Goal: Complete application form: Complete application form

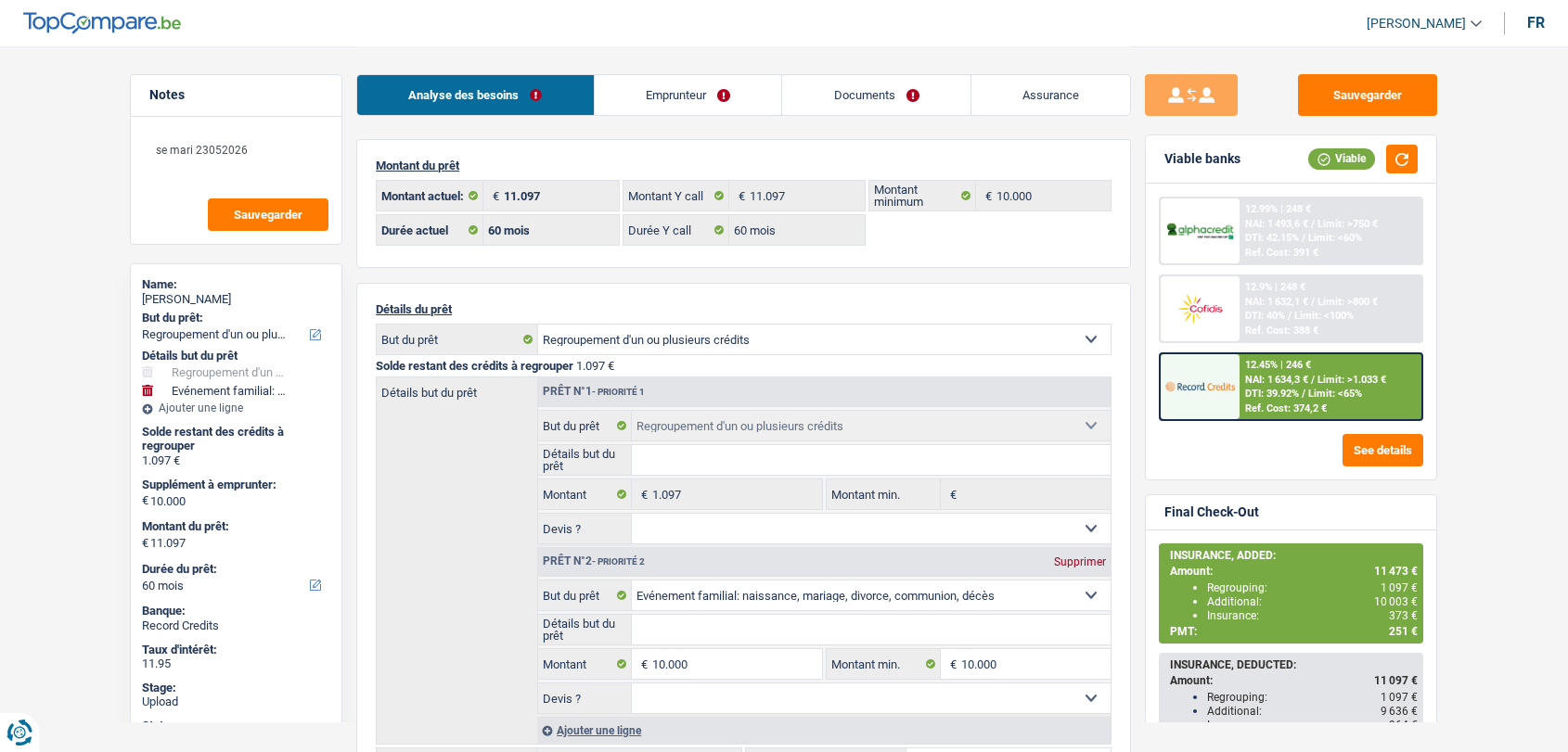
select select "refinancing"
select select "familyEvent"
select select "60"
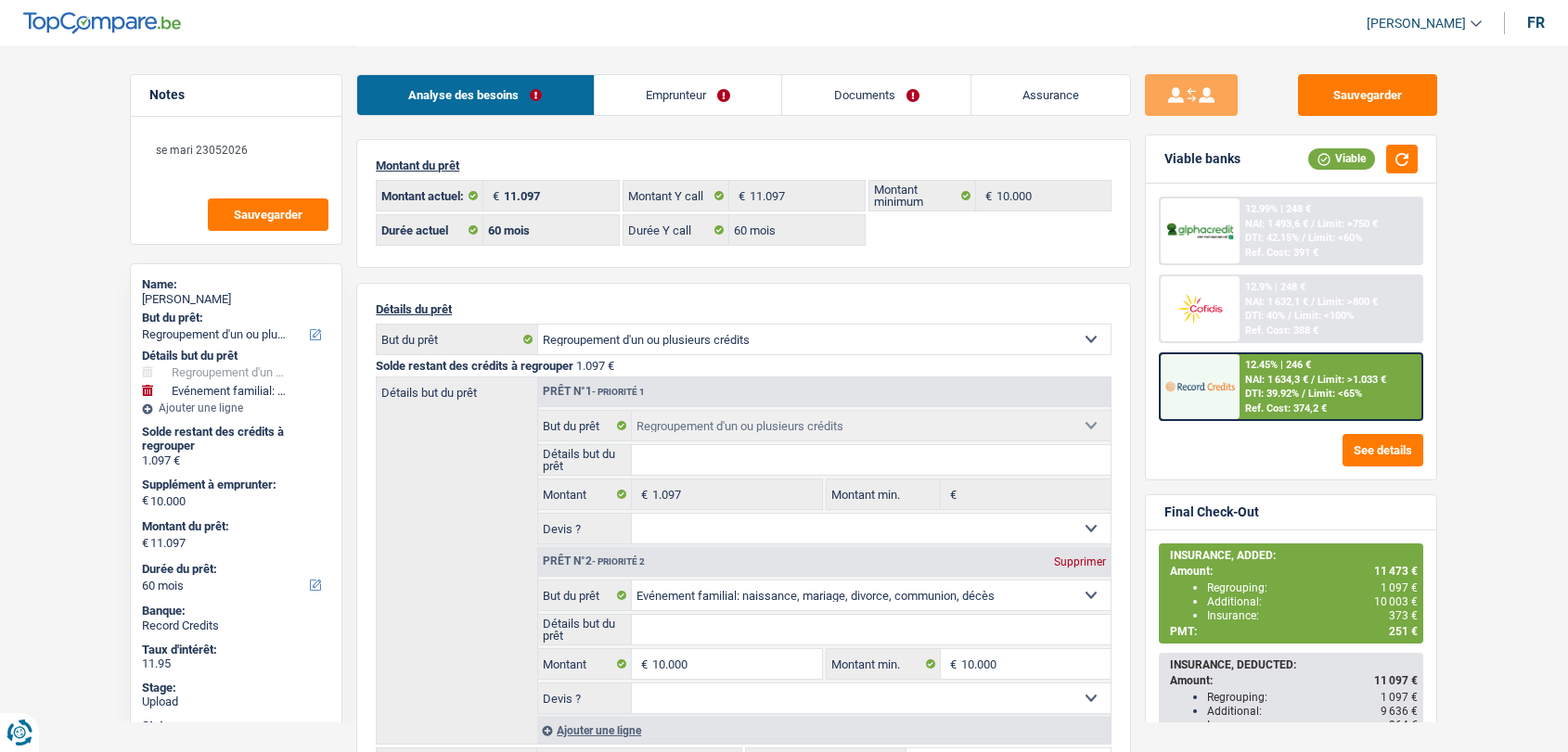
select select "60"
select select "refinancing"
select select "familyEvent"
select select "60"
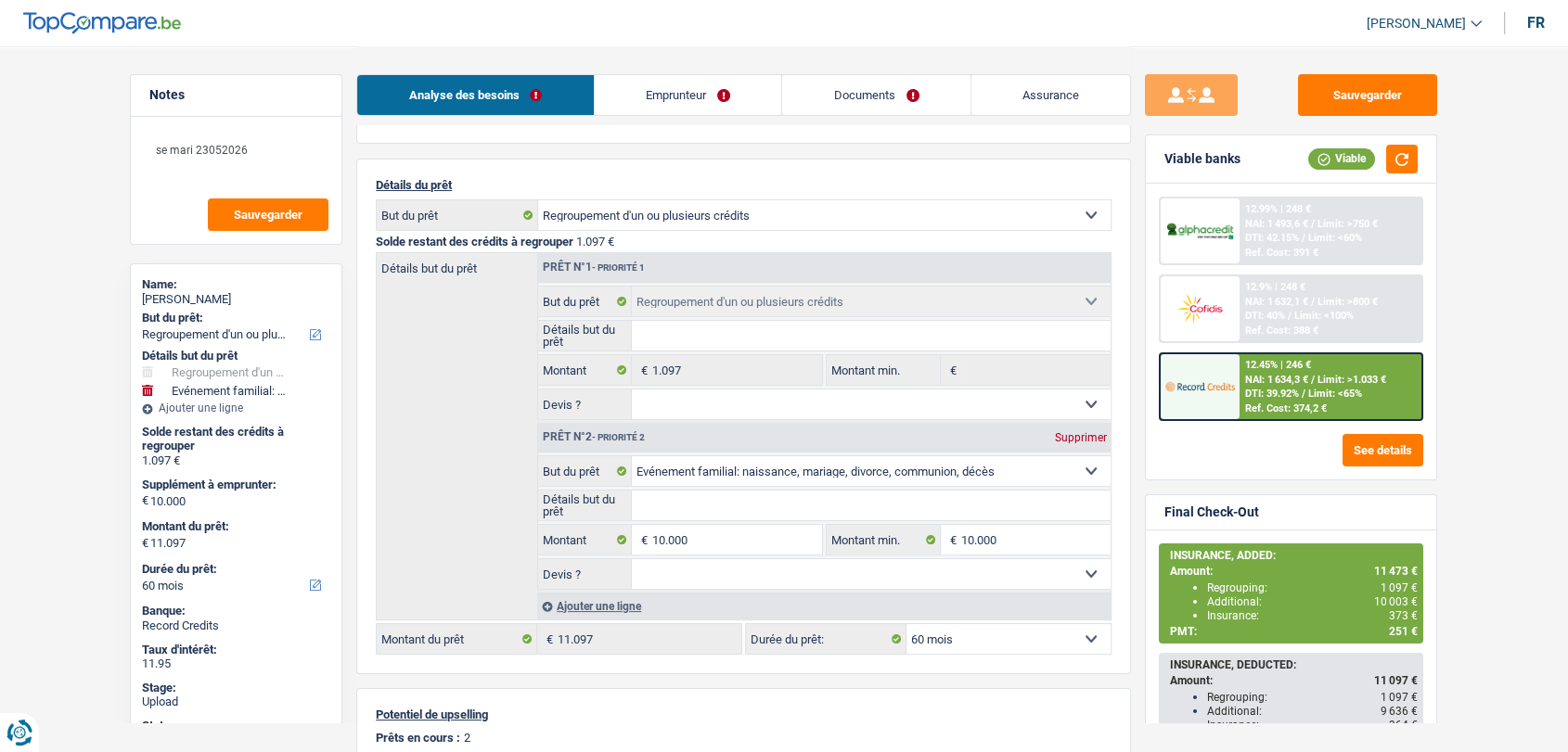
scroll to position [205, 0]
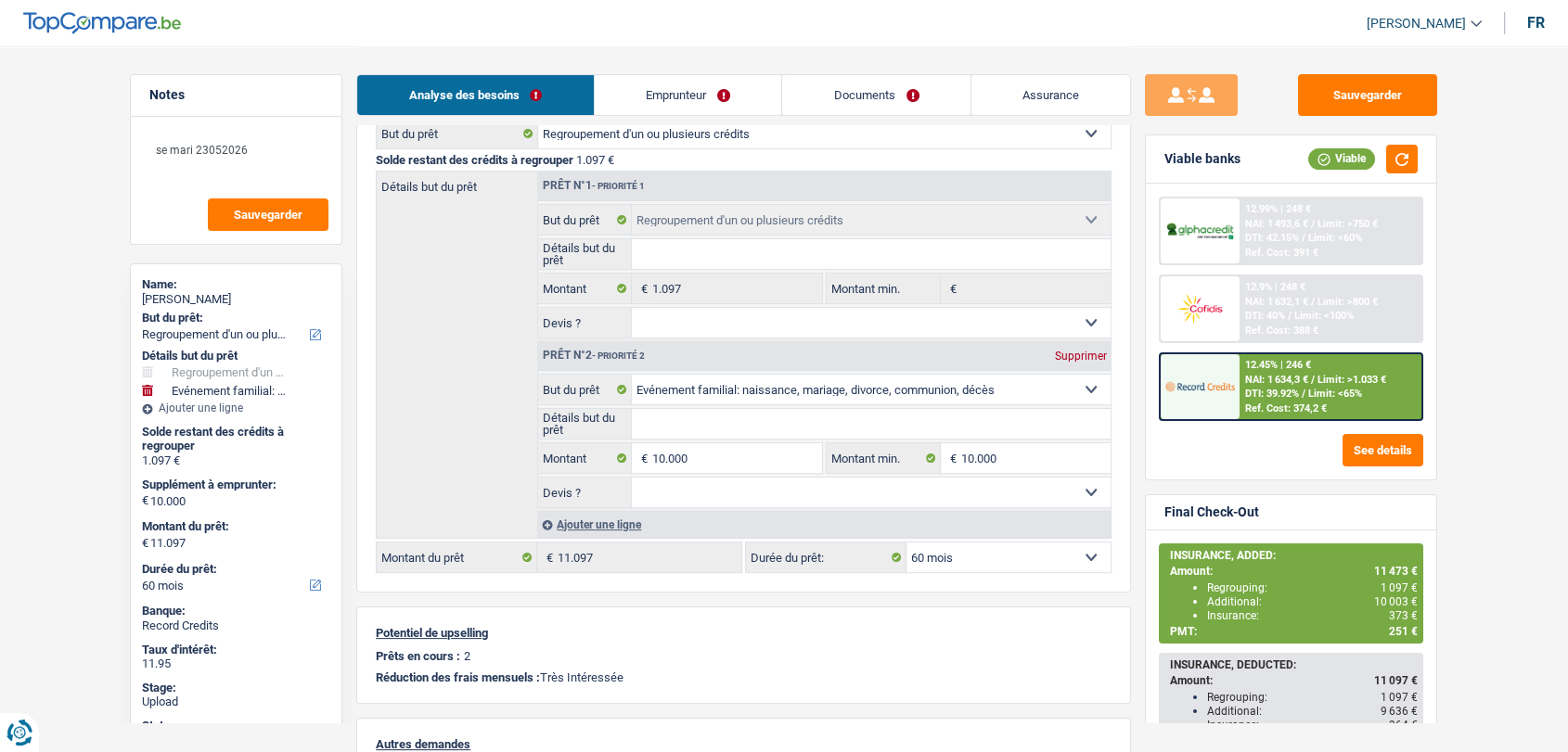
click at [629, 517] on div "Ajouter une ligne" at bounding box center [824, 525] width 574 height 27
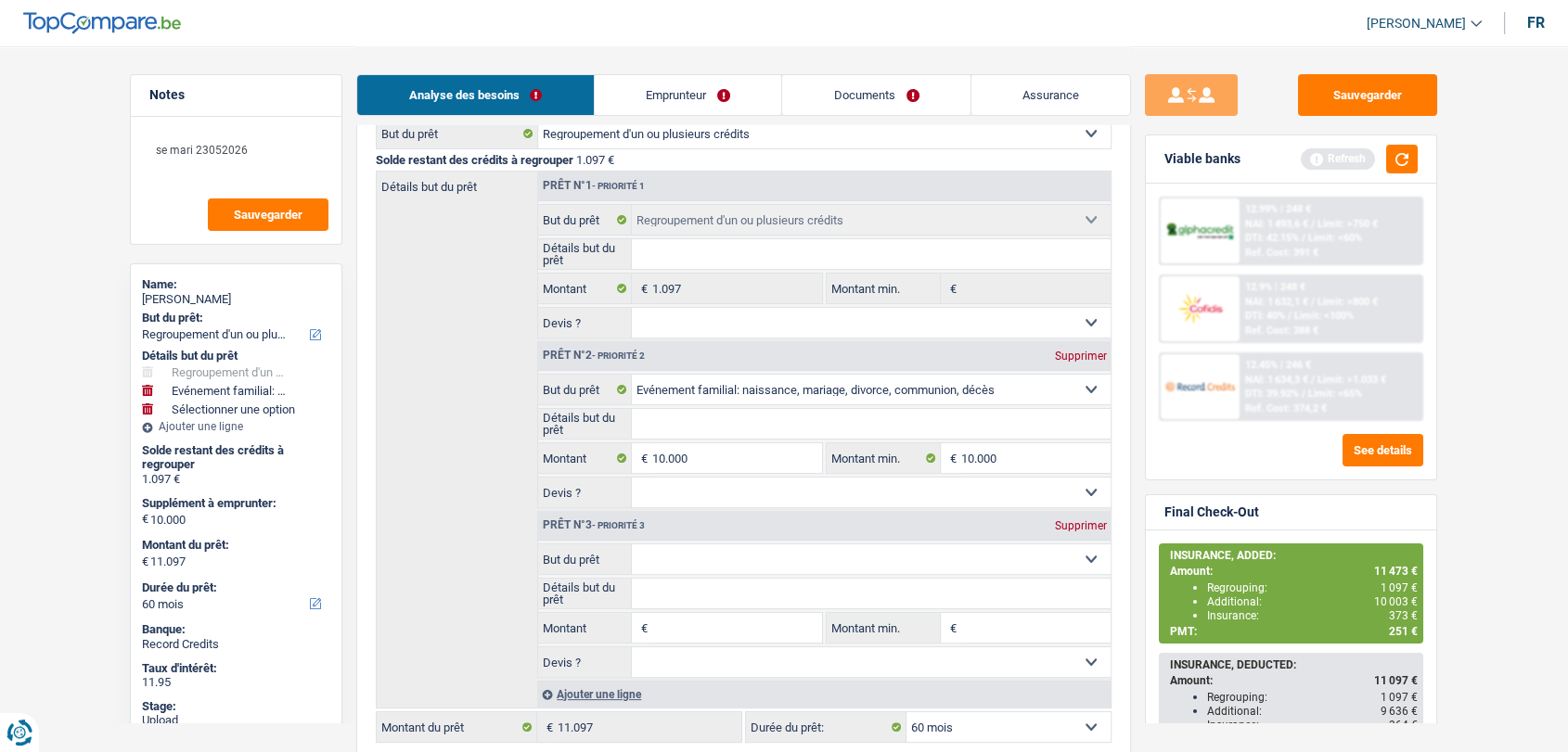
click at [680, 616] on input "Montant" at bounding box center [737, 627] width 170 height 30
type input "376"
type input "10.376"
type input "11.473"
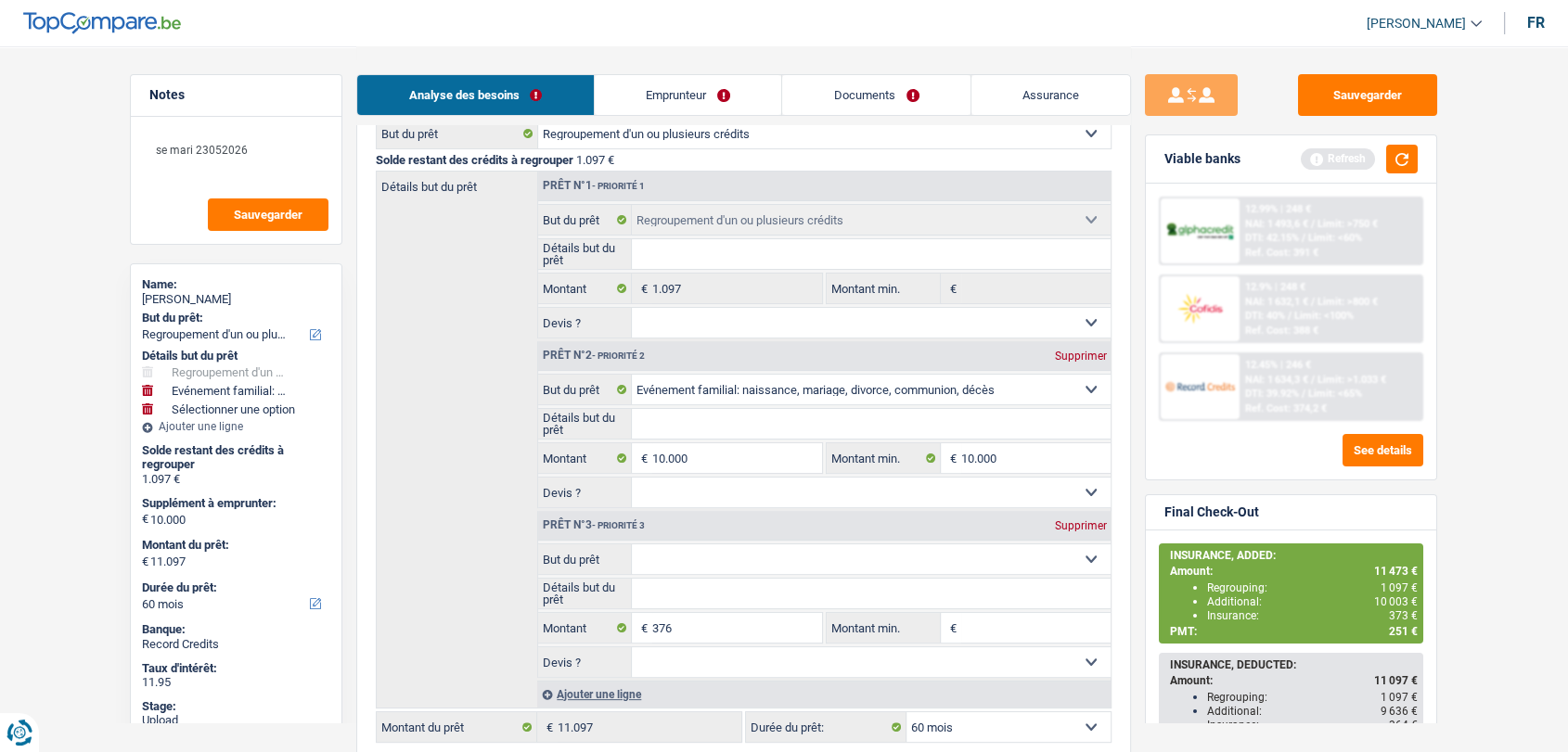
type input "11.473"
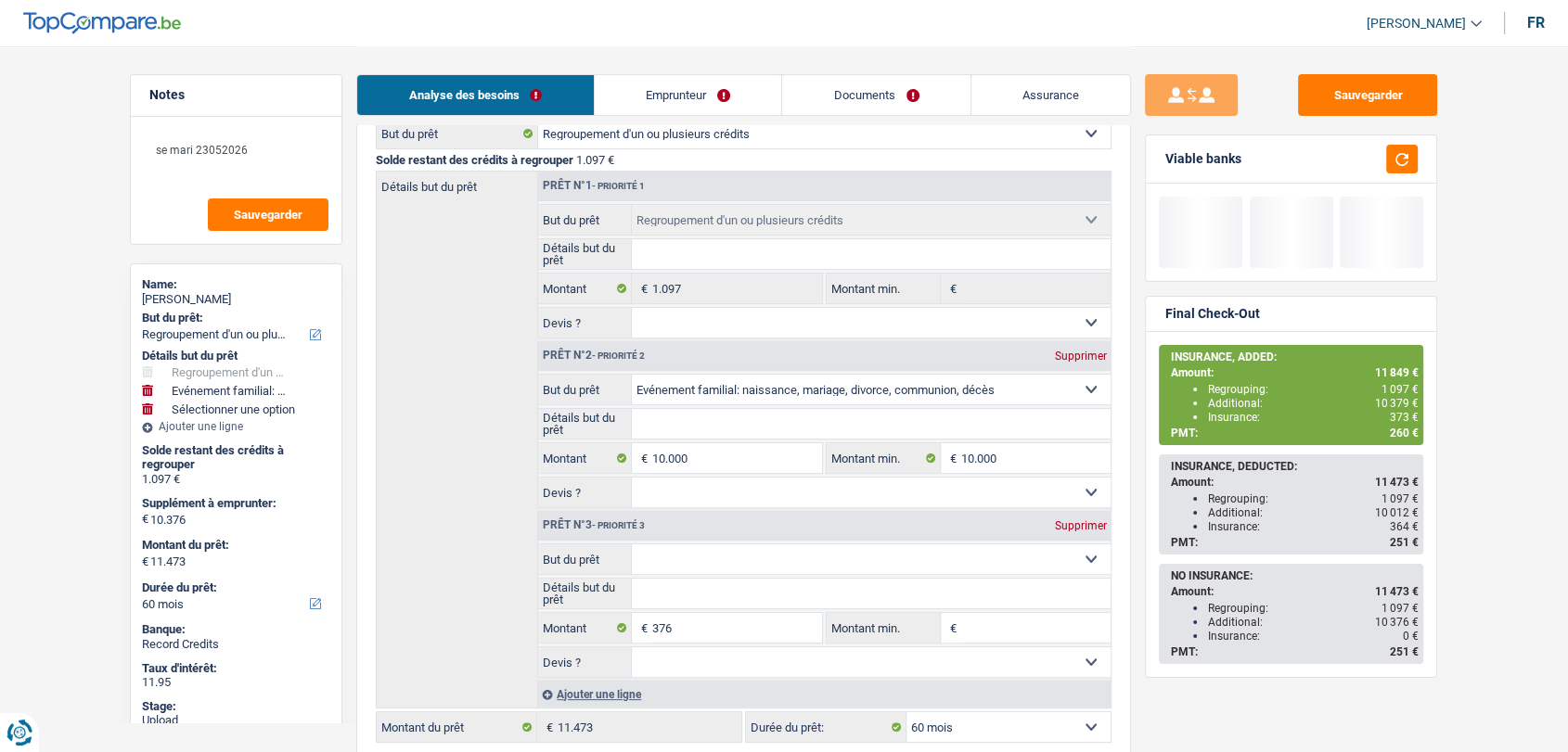
drag, startPoint x: 688, startPoint y: 559, endPoint x: 686, endPoint y: 544, distance: 15.1
click at [688, 559] on select "Confort maison: meubles, textile, peinture, électroménager, outillage non-profe…" at bounding box center [872, 559] width 480 height 30
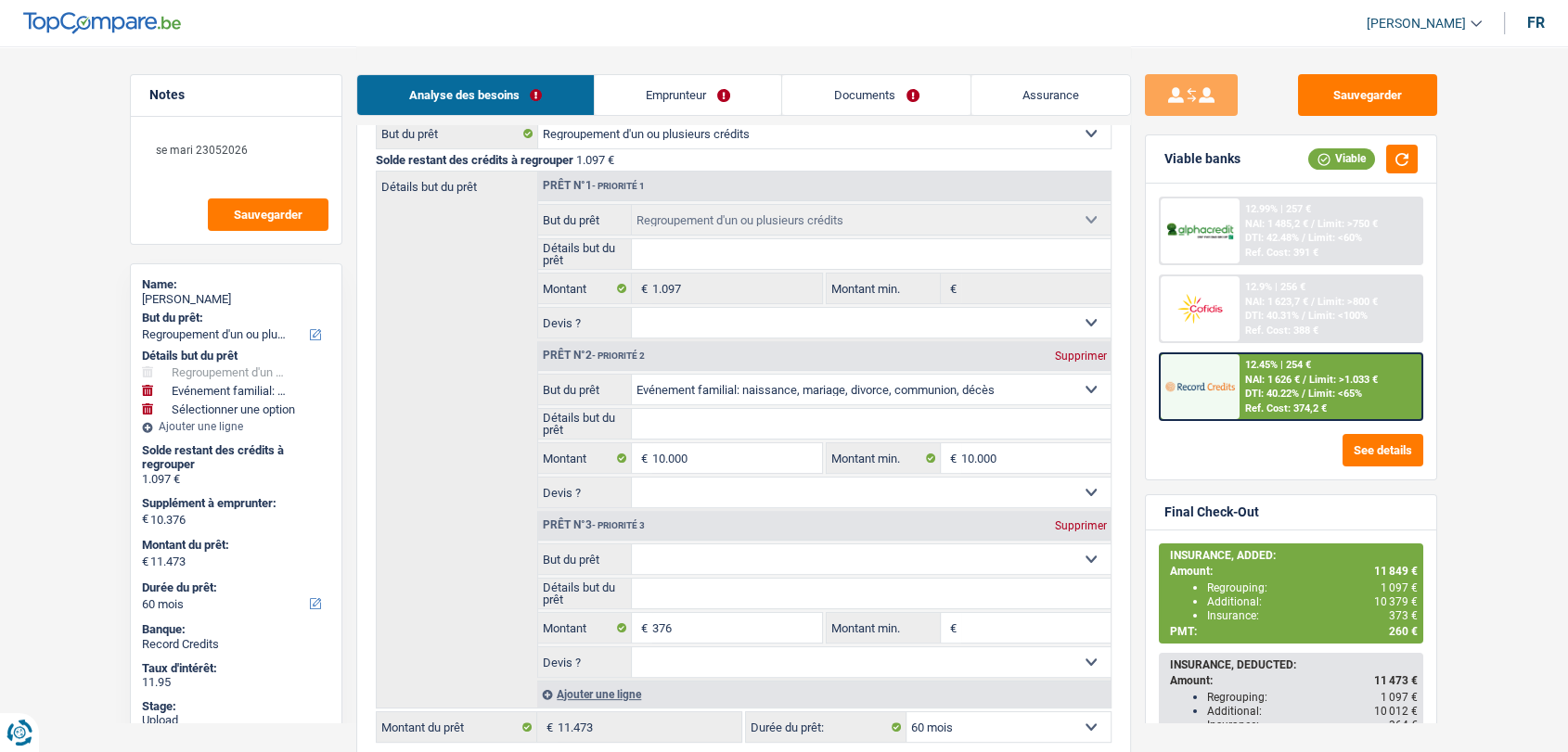
select select "other"
click at [632, 545] on select "Confort maison: meubles, textile, peinture, électroménager, outillage non-profe…" at bounding box center [872, 559] width 480 height 30
select select "other"
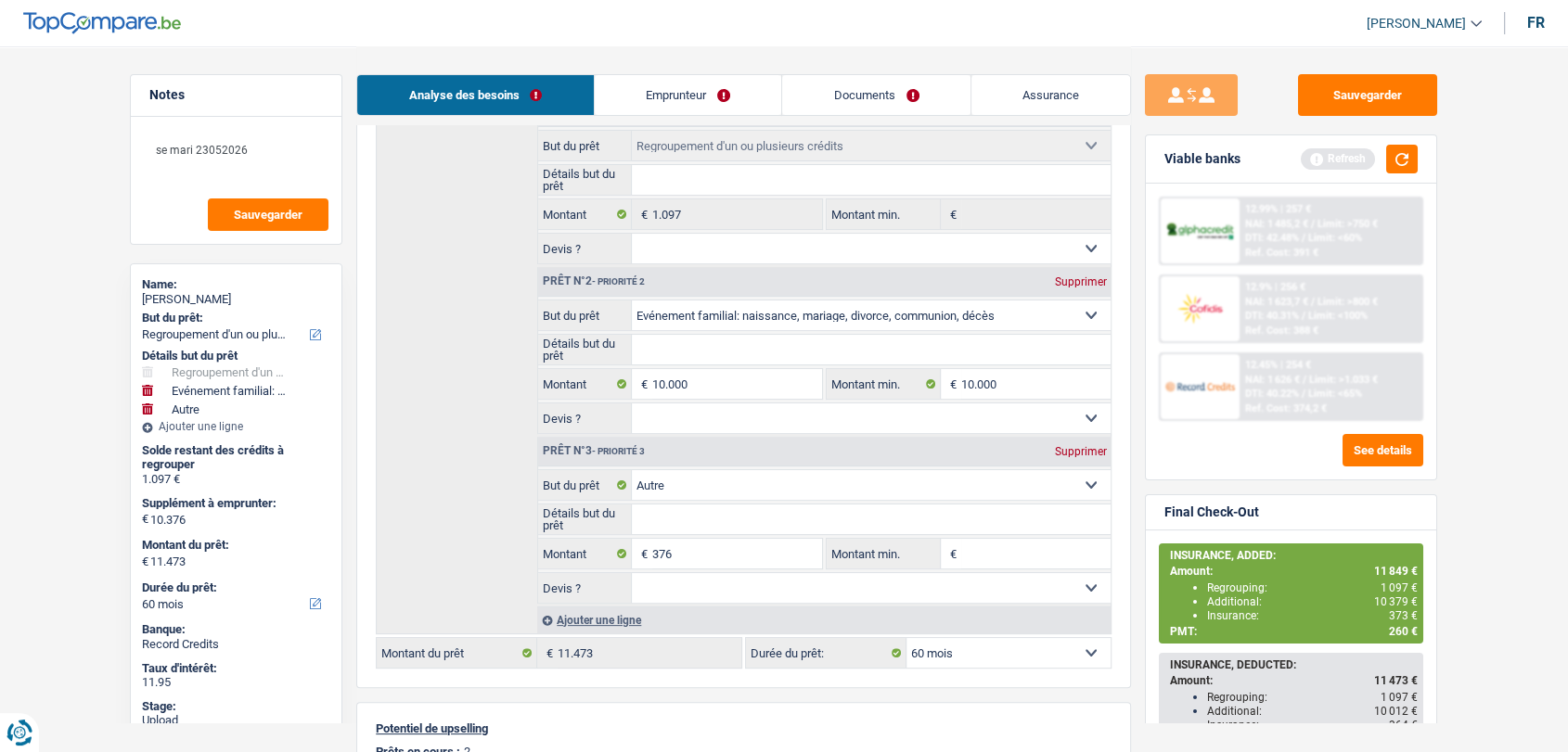
scroll to position [412, 0]
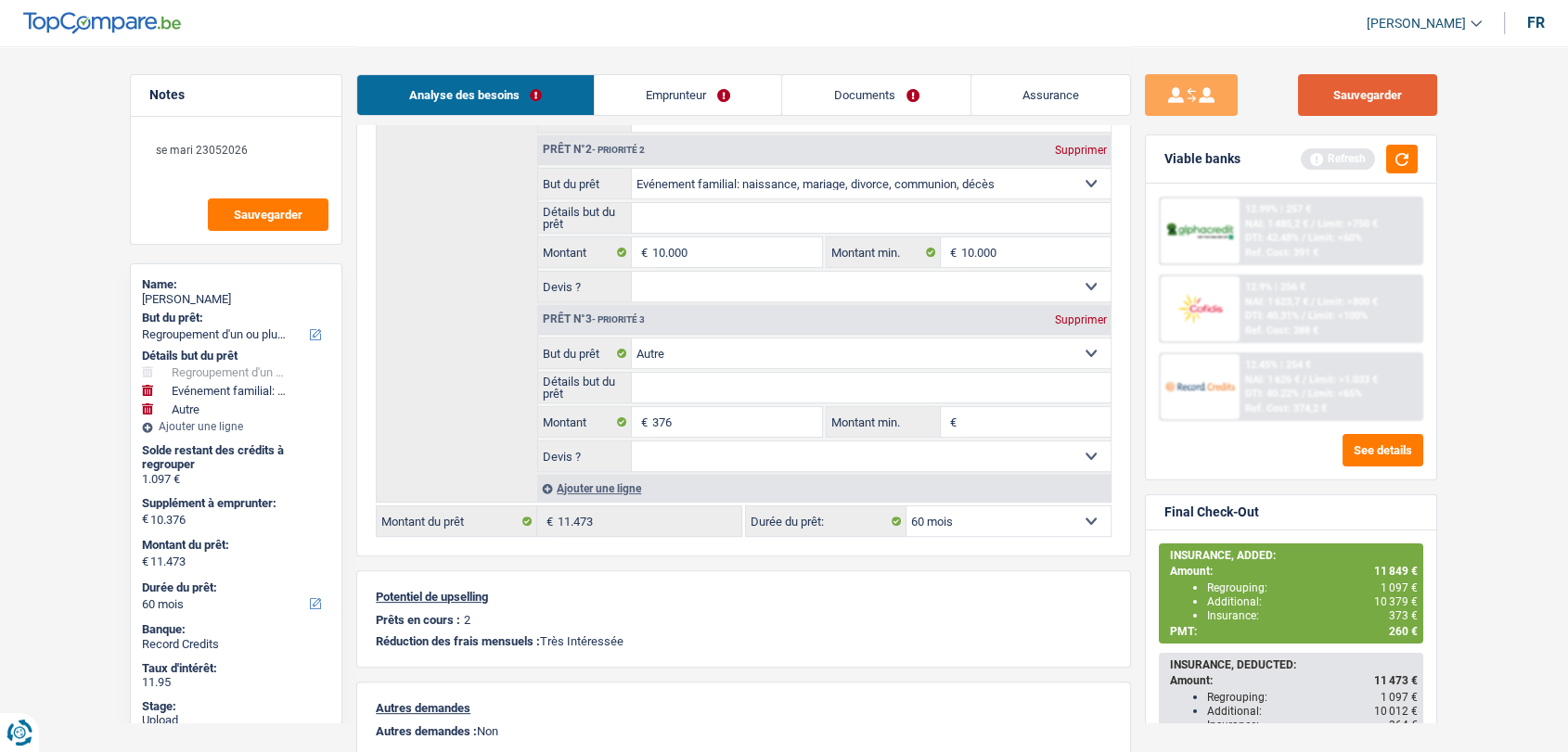
click at [1364, 87] on button "Sauvegarder" at bounding box center [1368, 96] width 140 height 42
drag, startPoint x: 1472, startPoint y: 376, endPoint x: 1426, endPoint y: 281, distance: 105.6
click at [1472, 367] on main "Notes se mari 23052026 Sauvegarder Name: Marcel Castel But du prêt: Confort mai…" at bounding box center [784, 291] width 1568 height 1407
click at [1396, 149] on button "button" at bounding box center [1402, 159] width 32 height 29
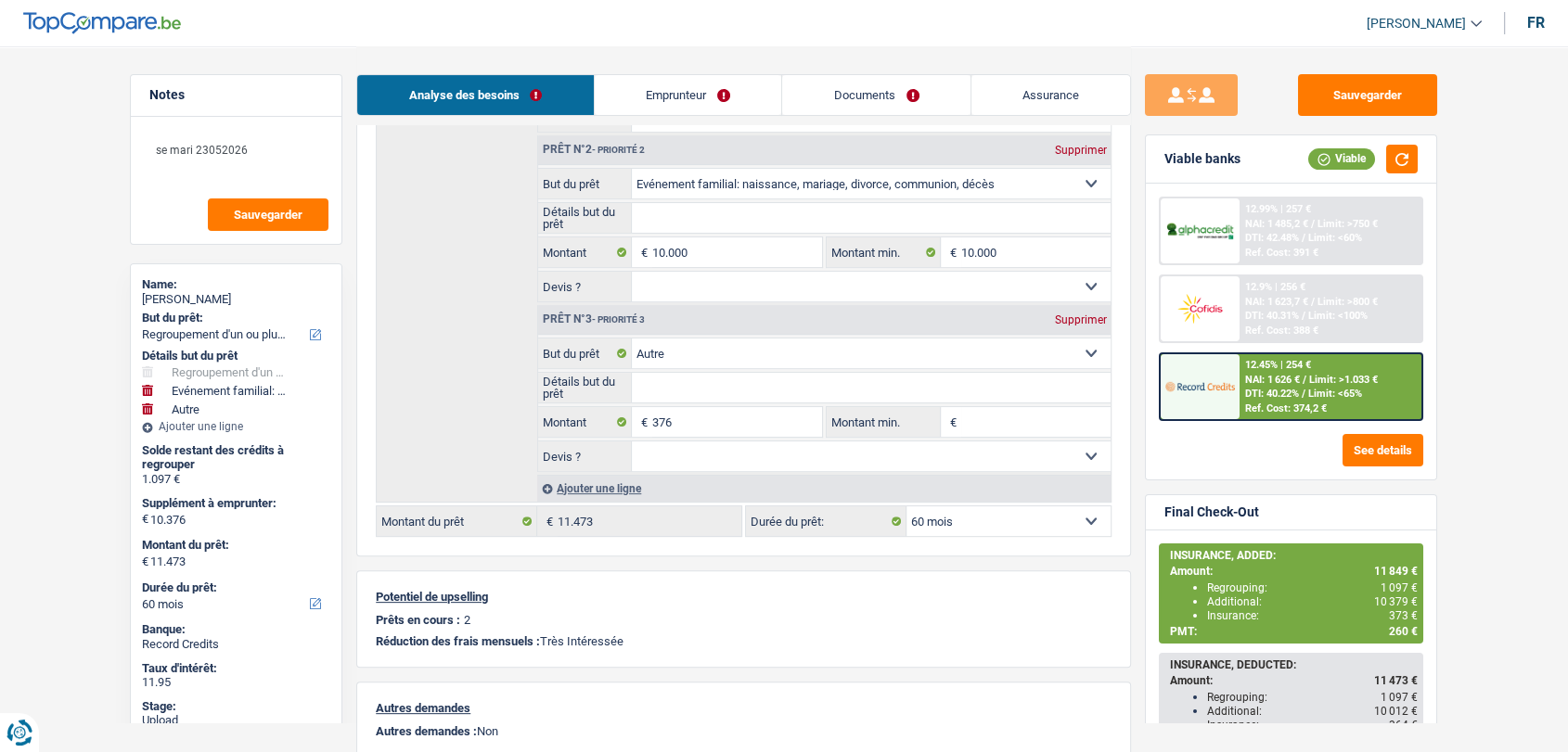
click at [1306, 374] on div "NAI: 1 626 € / Limit: >1.033 €" at bounding box center [1311, 379] width 133 height 12
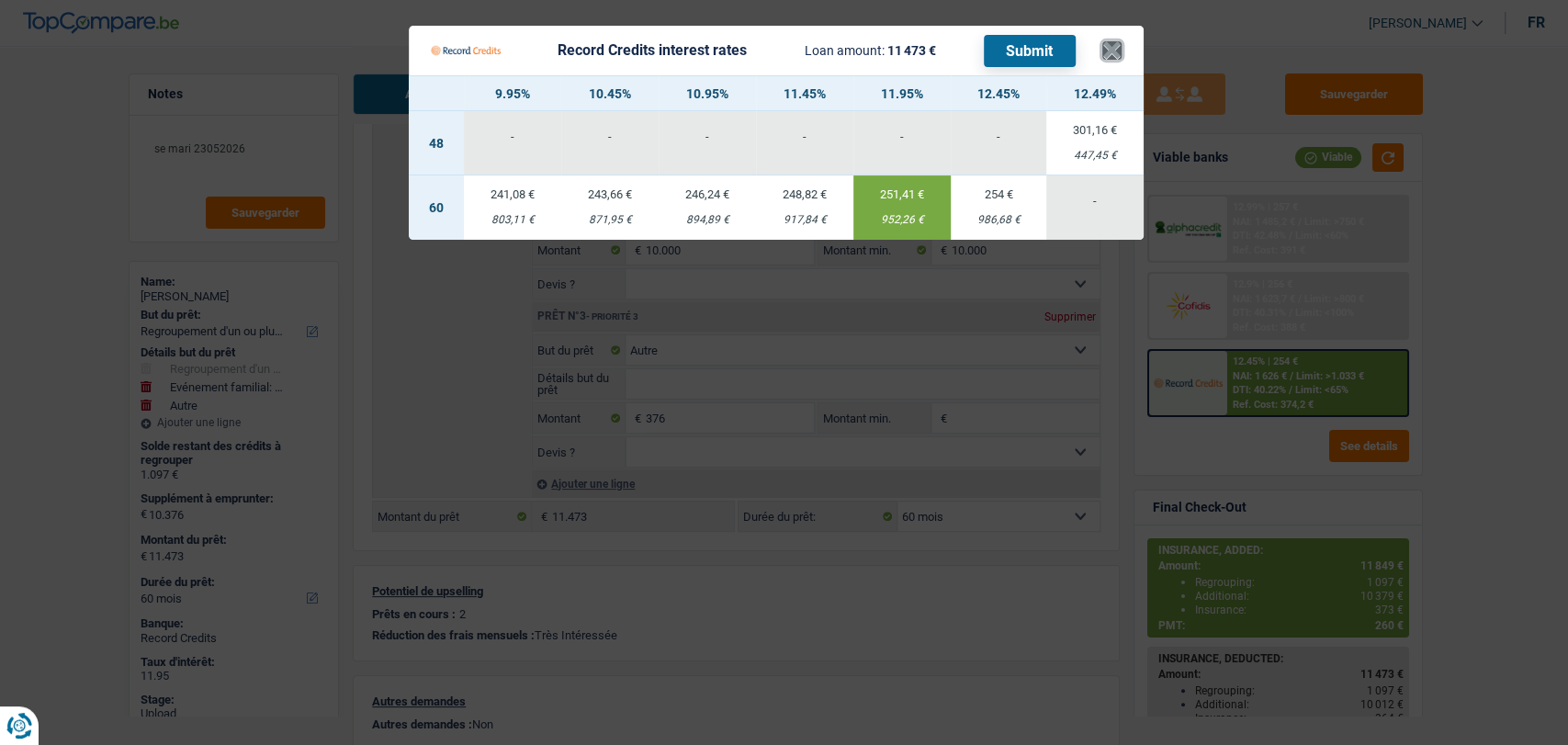
drag, startPoint x: 1116, startPoint y: 51, endPoint x: 1068, endPoint y: 32, distance: 51.6
click at [1115, 50] on button "×" at bounding box center [1112, 50] width 19 height 18
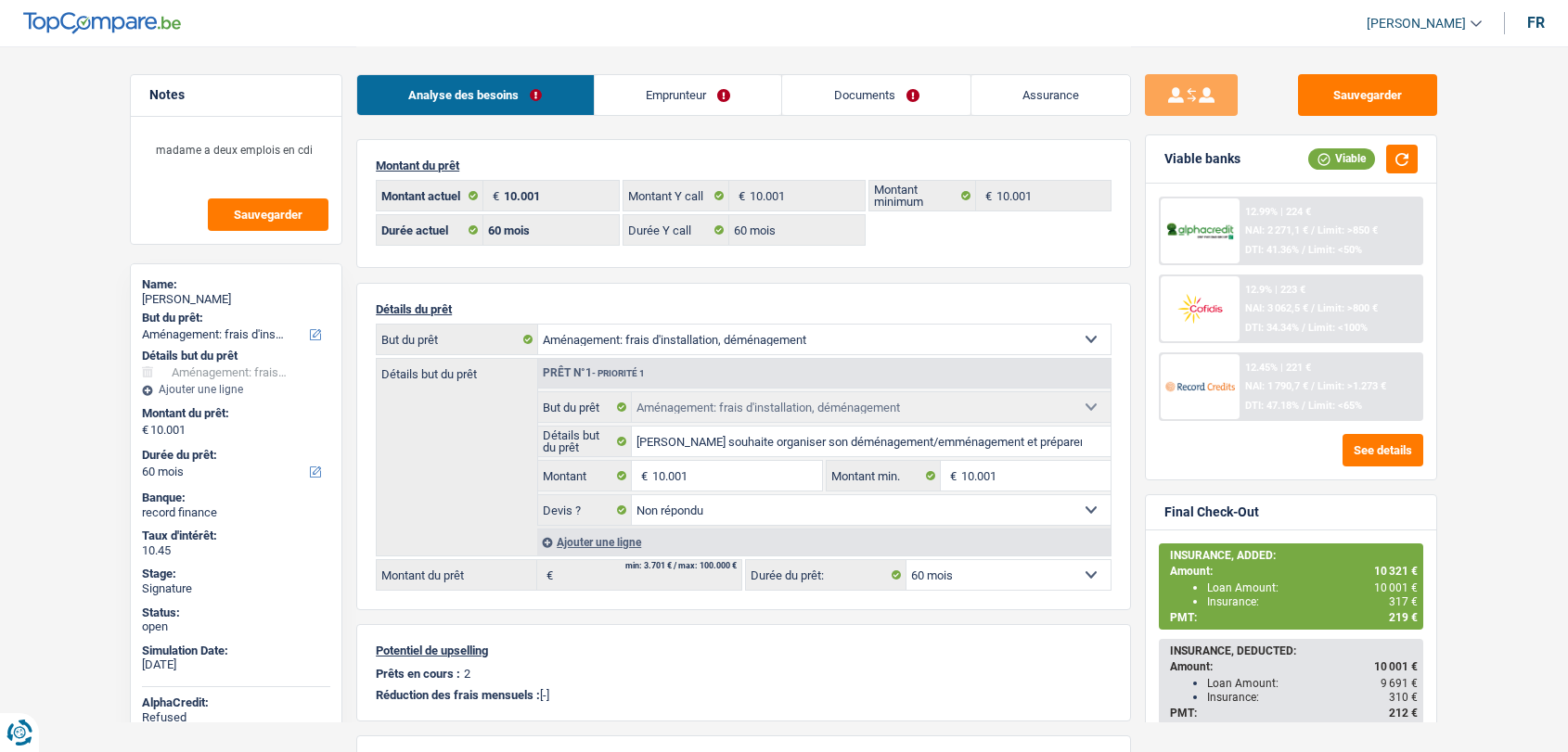
select select "movingOrInstallation"
select select "60"
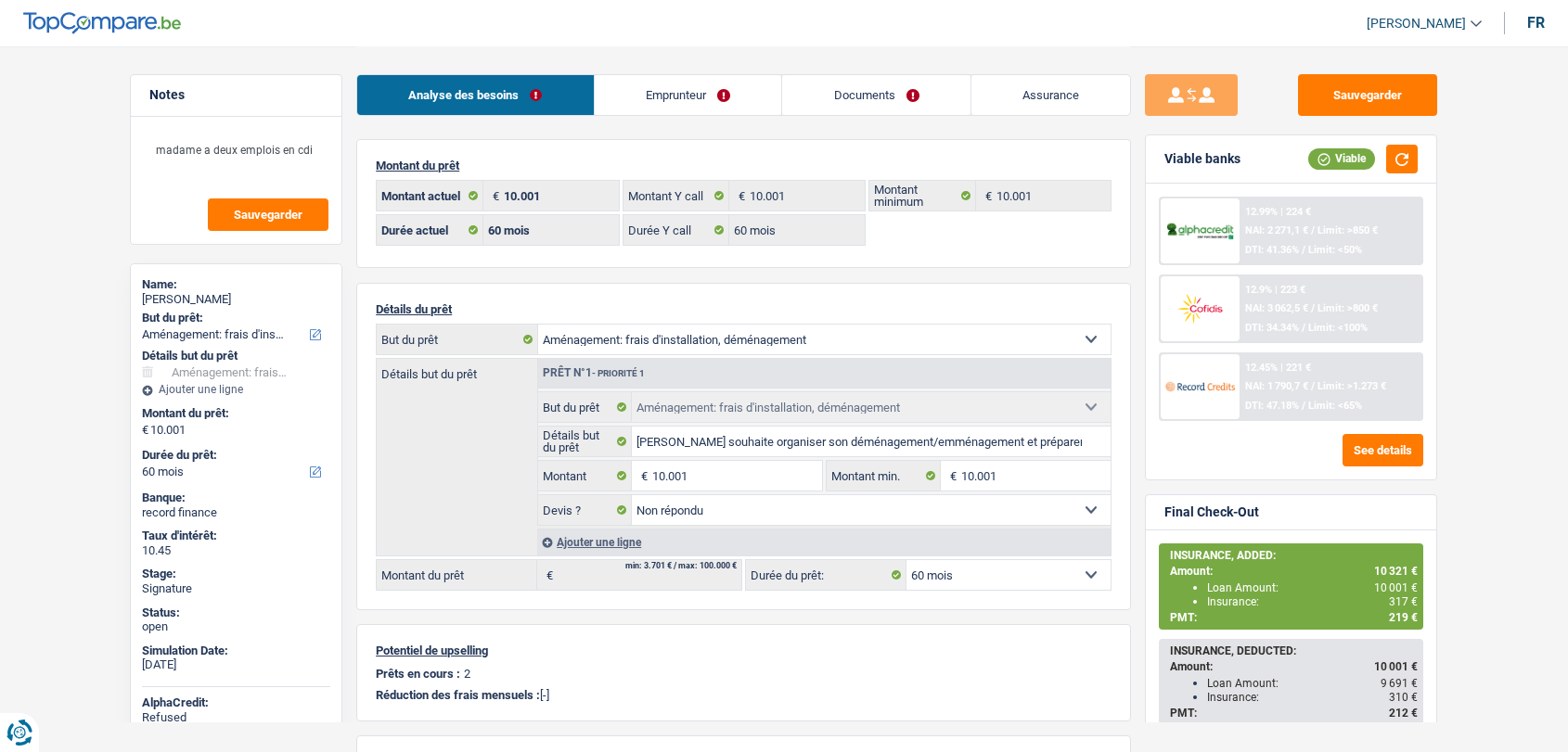
select select "movingOrInstallation"
select select "not_answered"
select select "60"
click at [612, 540] on div "Ajouter une ligne" at bounding box center [824, 542] width 574 height 27
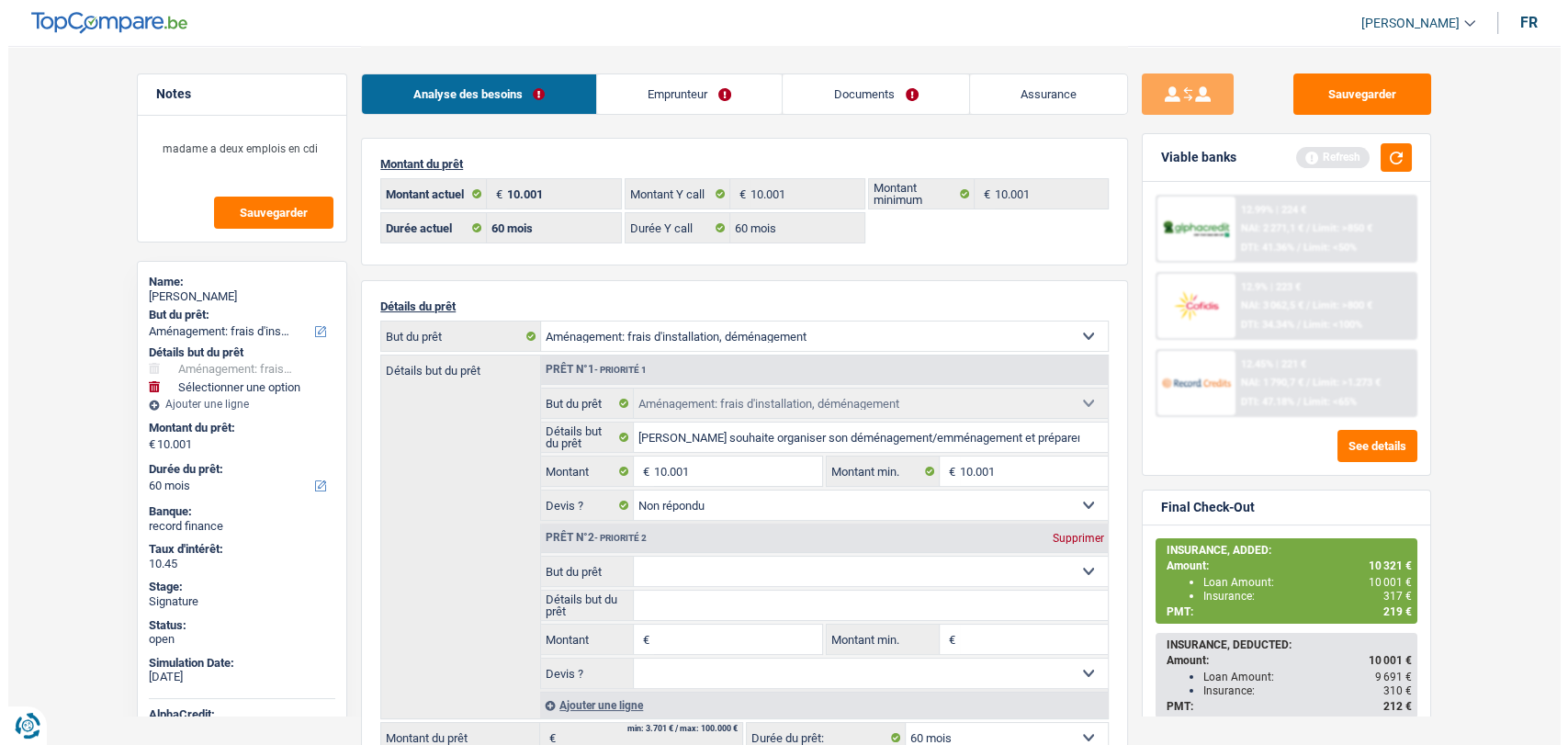
scroll to position [204, 0]
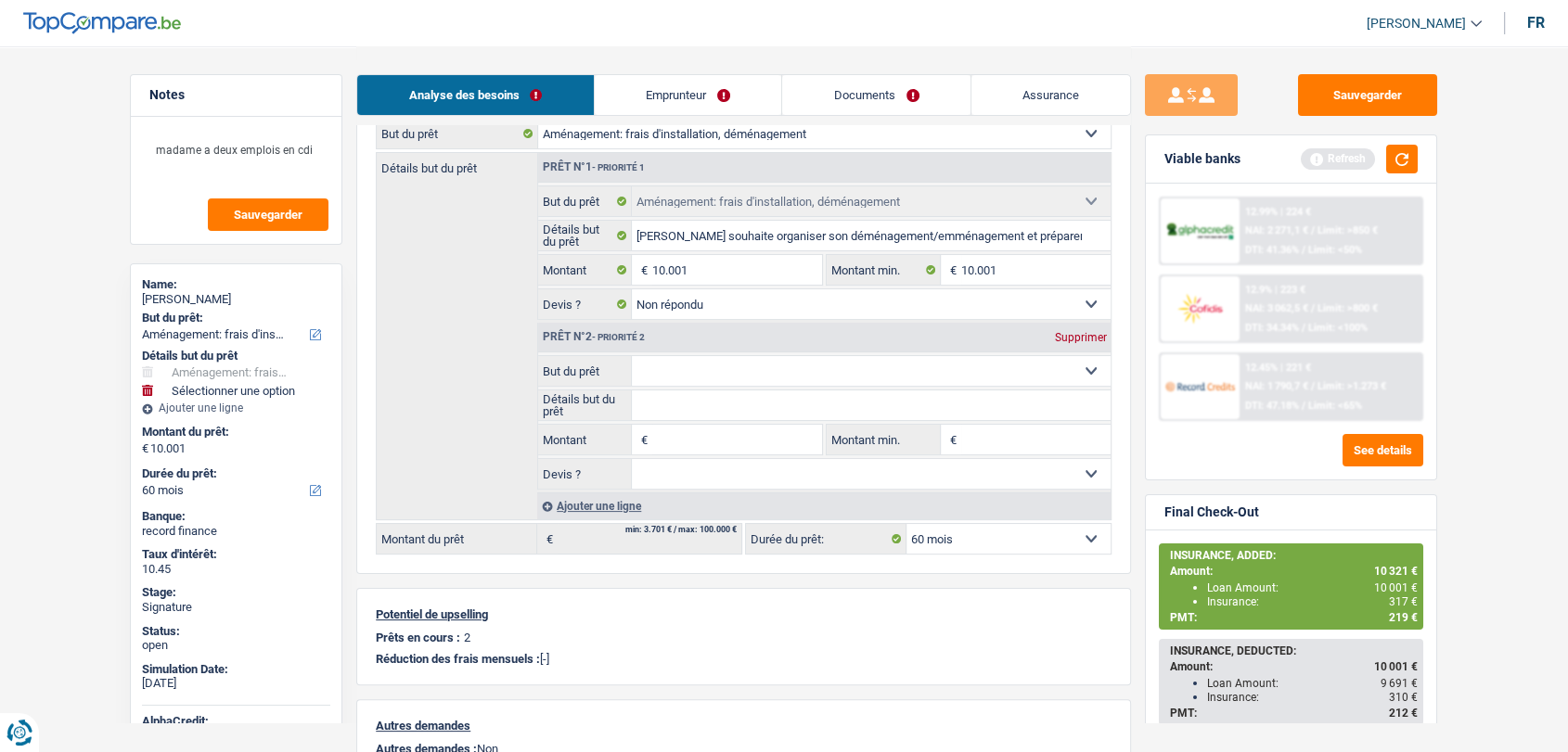
click at [677, 436] on input "Montant" at bounding box center [737, 439] width 170 height 30
type input "320"
click at [740, 361] on select "Confort maison: meubles, textile, peinture, électroménager, outillage non-profe…" at bounding box center [872, 371] width 480 height 30
type input "10.321"
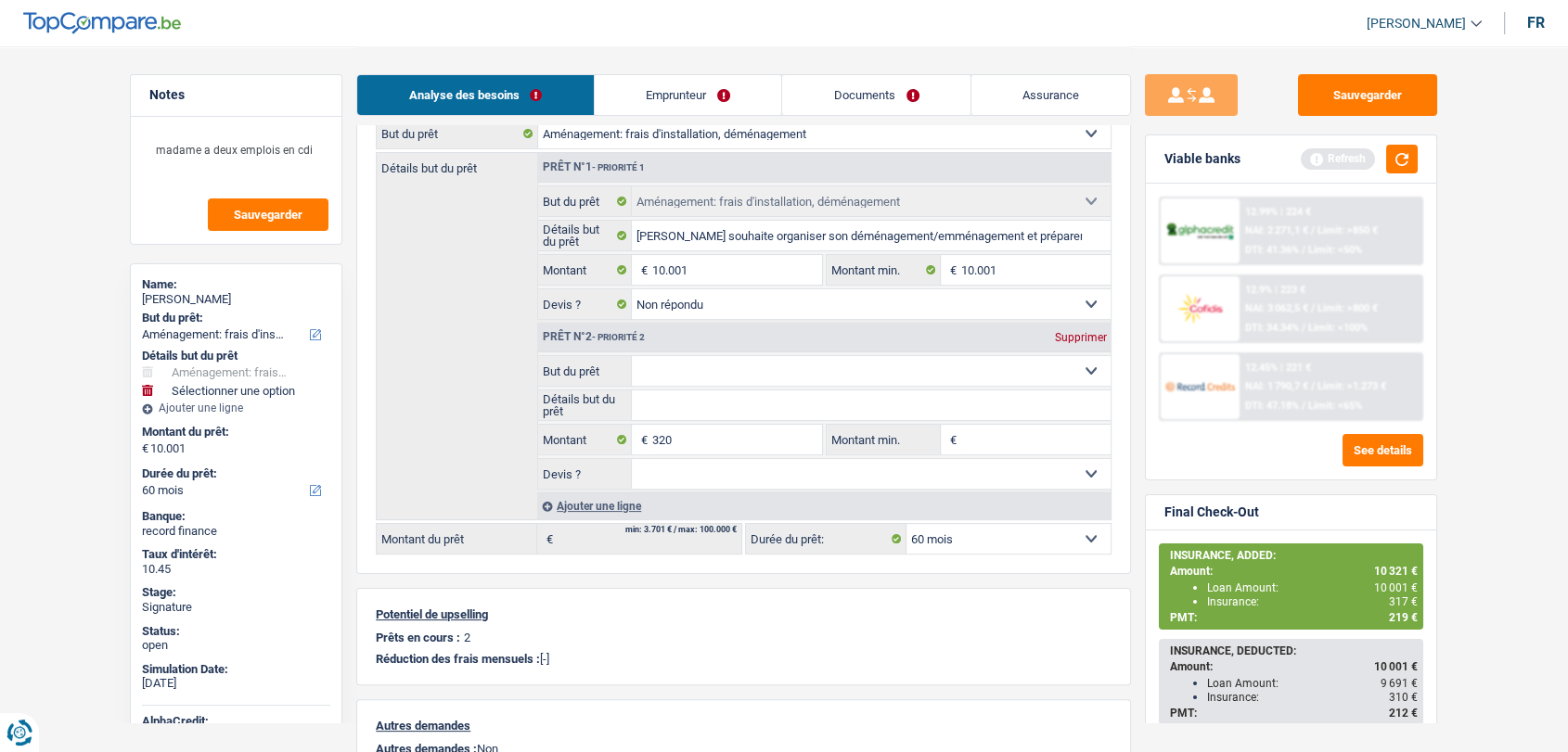
type input "10.321"
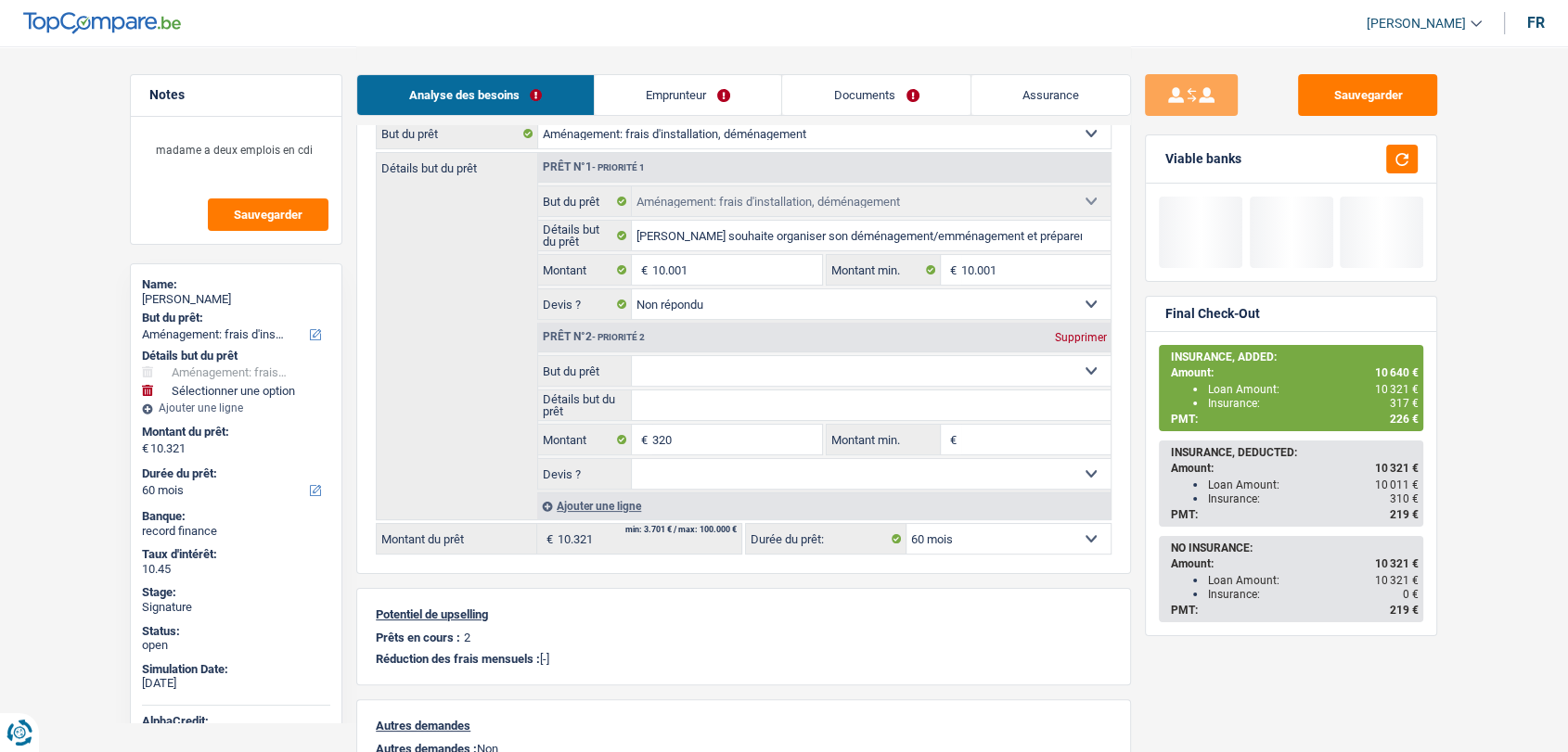
select select "insurance"
click at [632, 356] on select "Confort maison: meubles, textile, peinture, électroménager, outillage non-profe…" at bounding box center [872, 371] width 480 height 30
select select "insurance"
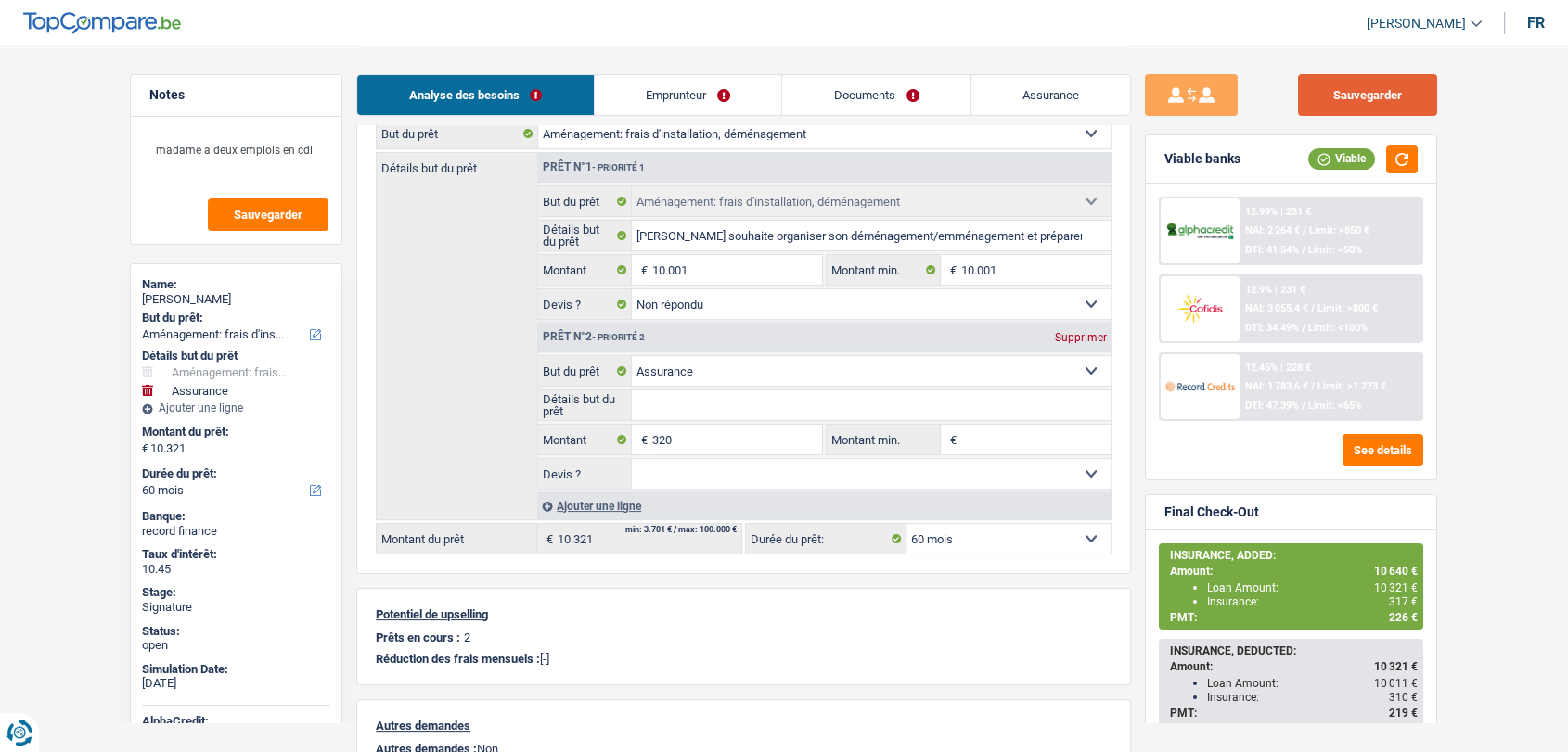
drag, startPoint x: 1346, startPoint y: 103, endPoint x: 1469, endPoint y: 163, distance: 136.9
click at [1346, 103] on button "Sauvegarder" at bounding box center [1368, 96] width 140 height 42
click at [1372, 440] on button "See details" at bounding box center [1383, 450] width 80 height 32
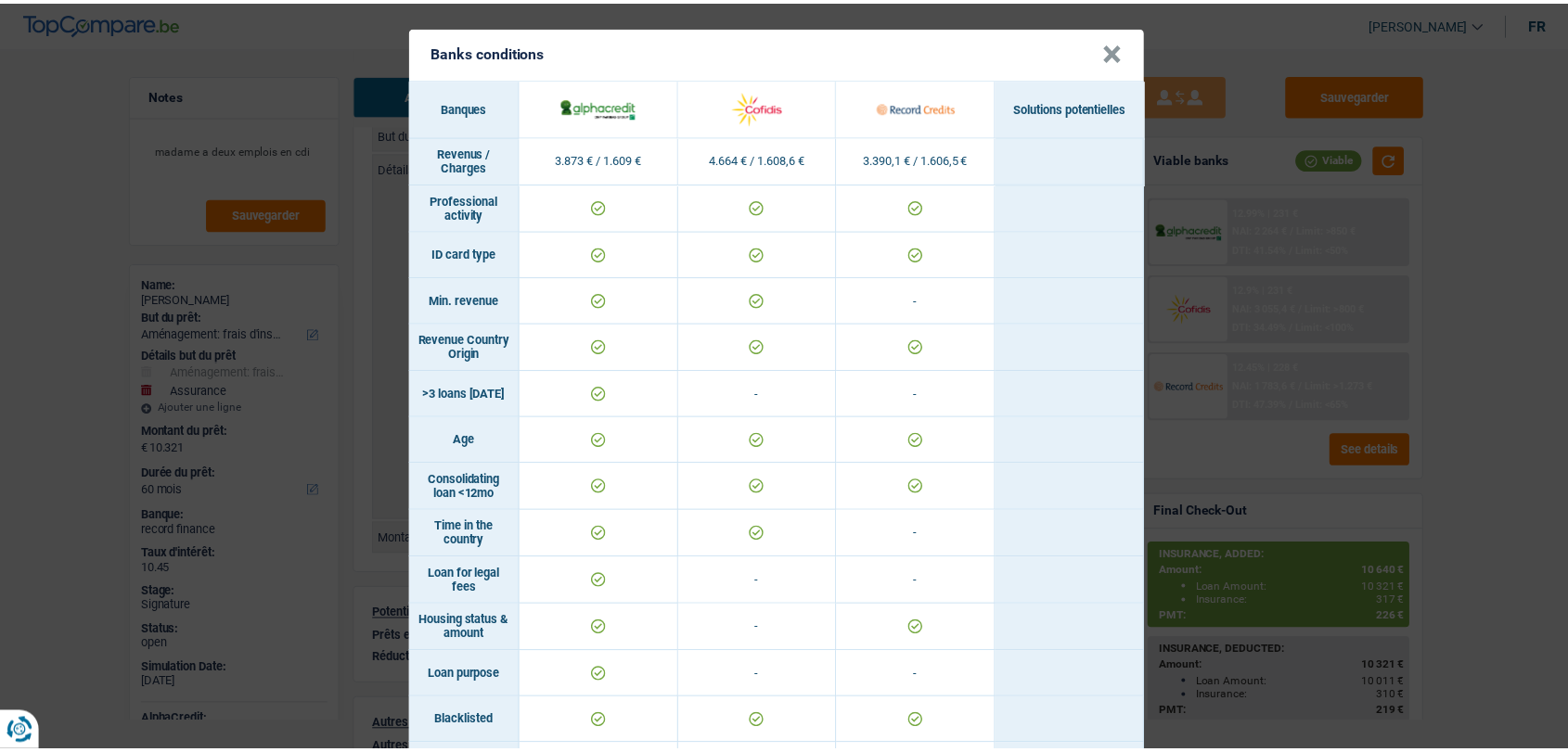
scroll to position [0, 0]
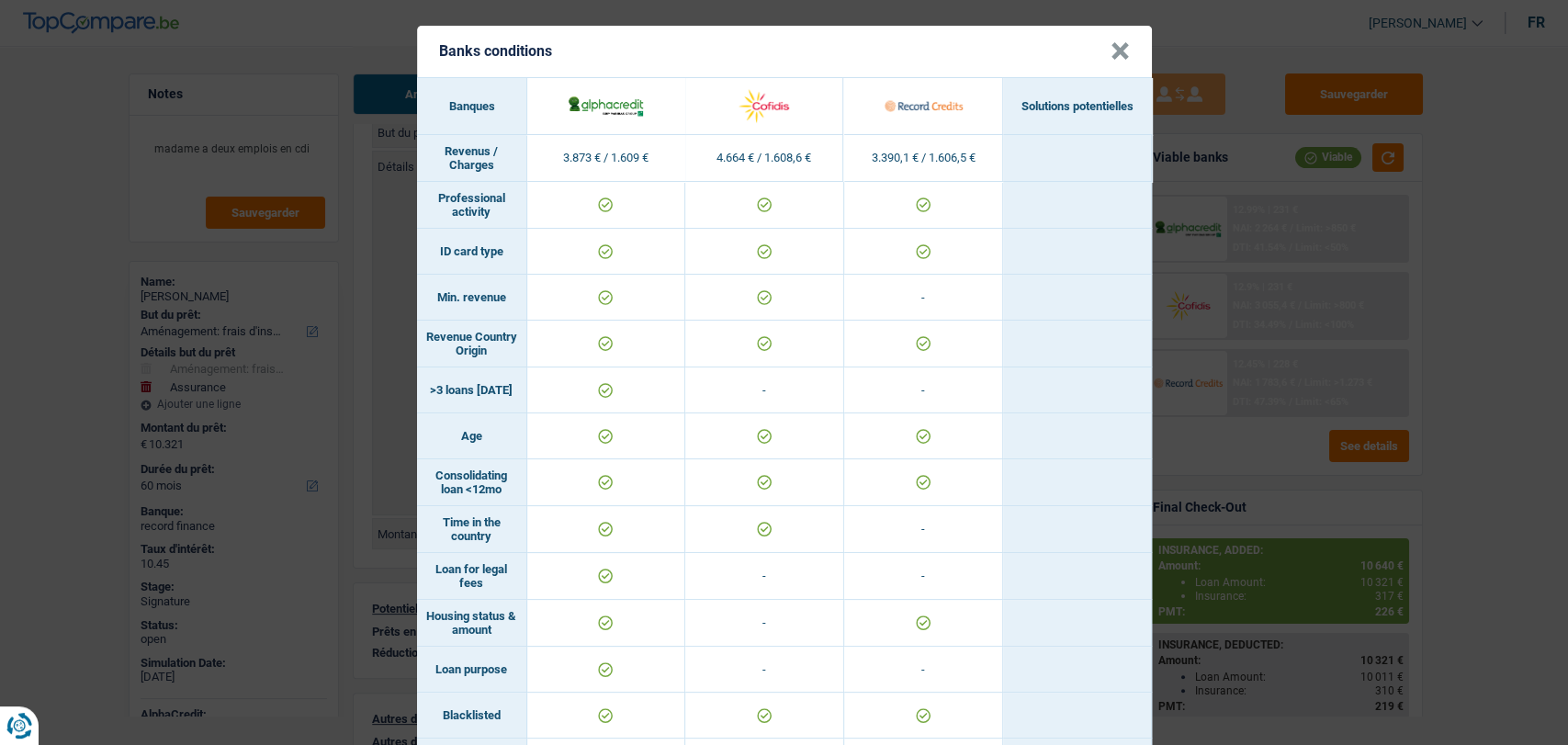
drag, startPoint x: 1103, startPoint y: 47, endPoint x: 1310, endPoint y: 127, distance: 221.9
click at [1110, 46] on button "×" at bounding box center [1119, 51] width 19 height 18
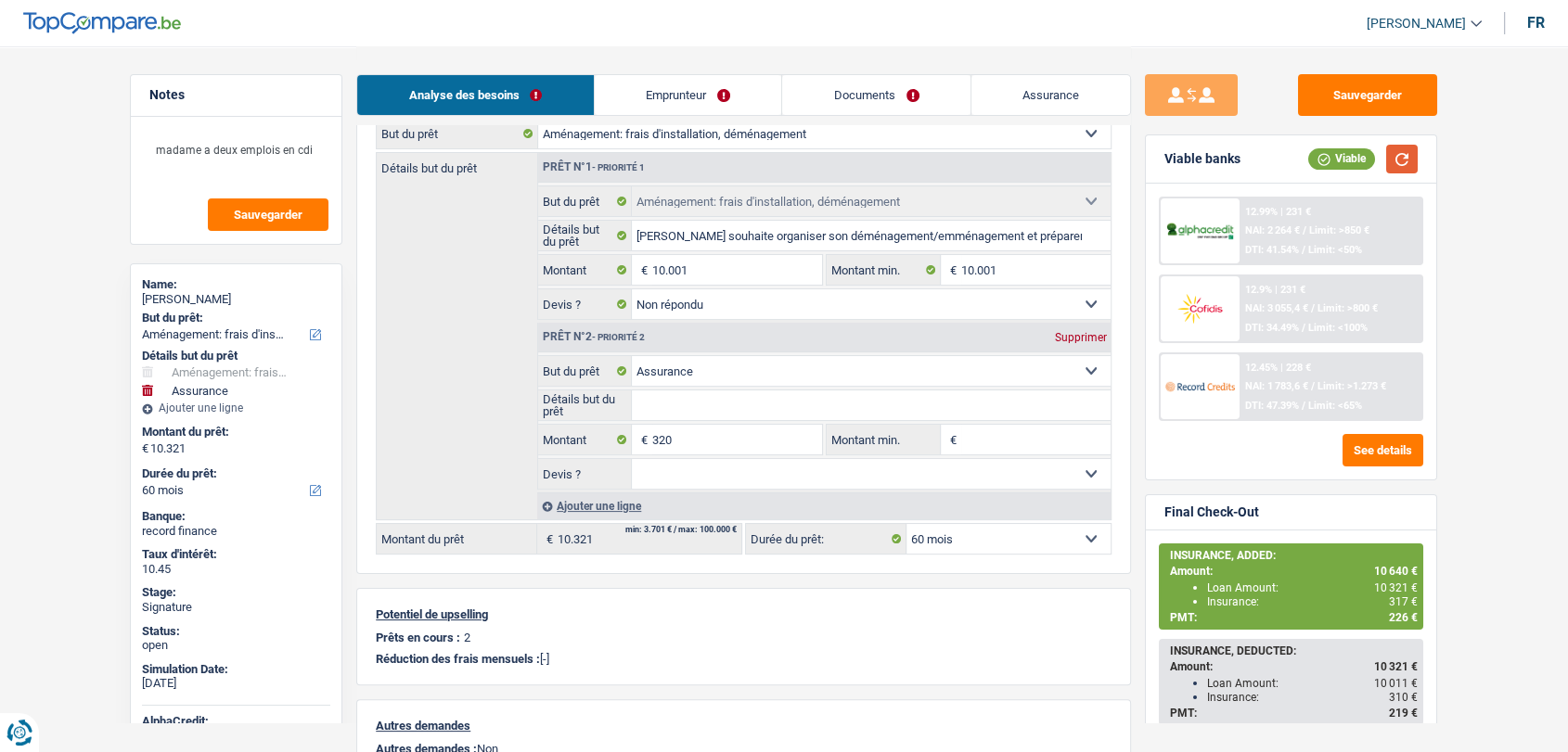
click at [1394, 157] on button "button" at bounding box center [1402, 159] width 32 height 29
click at [1271, 388] on span "NAI: 1 783,6 €" at bounding box center [1276, 386] width 63 height 12
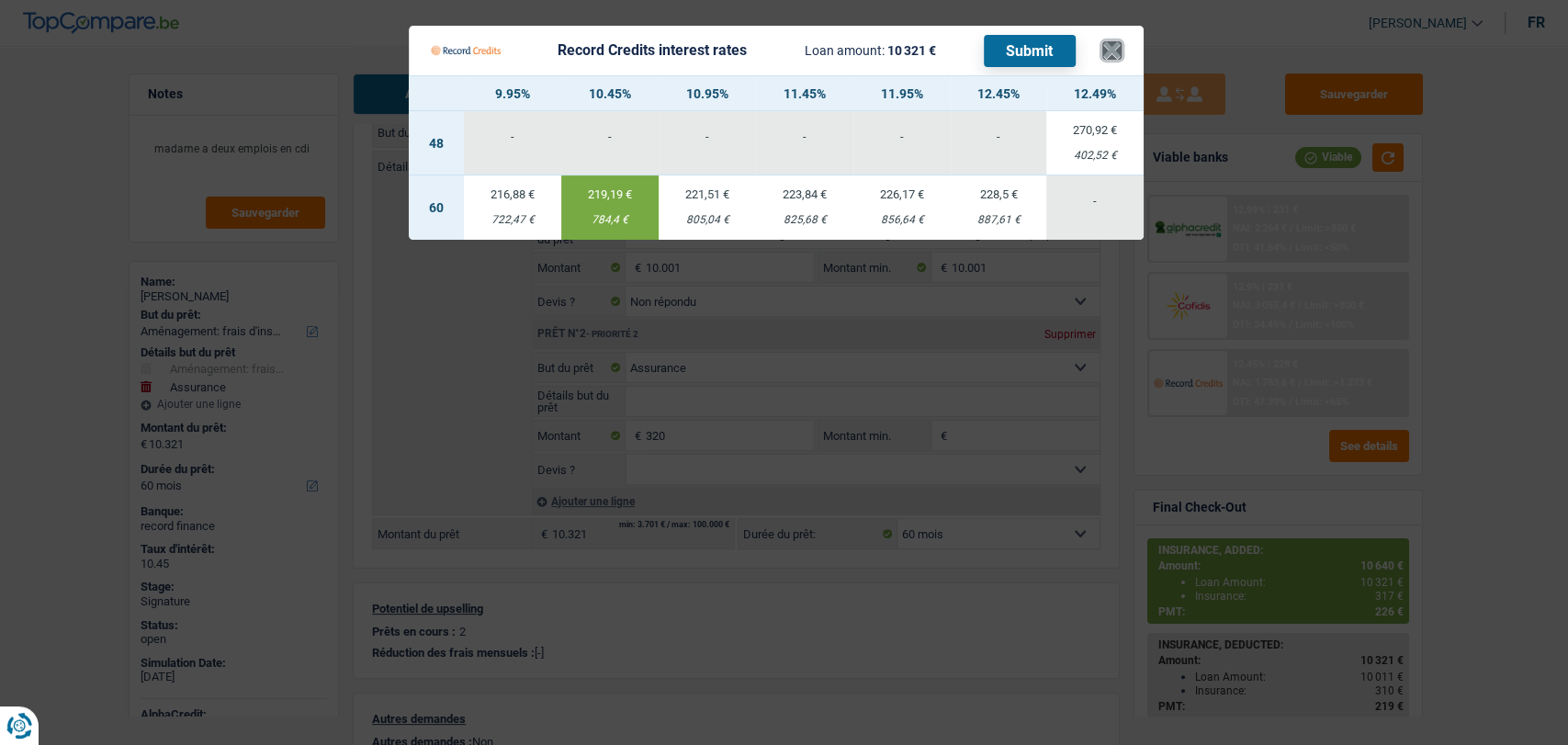
drag, startPoint x: 1117, startPoint y: 53, endPoint x: 1020, endPoint y: 11, distance: 105.7
click at [1111, 50] on button "×" at bounding box center [1112, 50] width 19 height 18
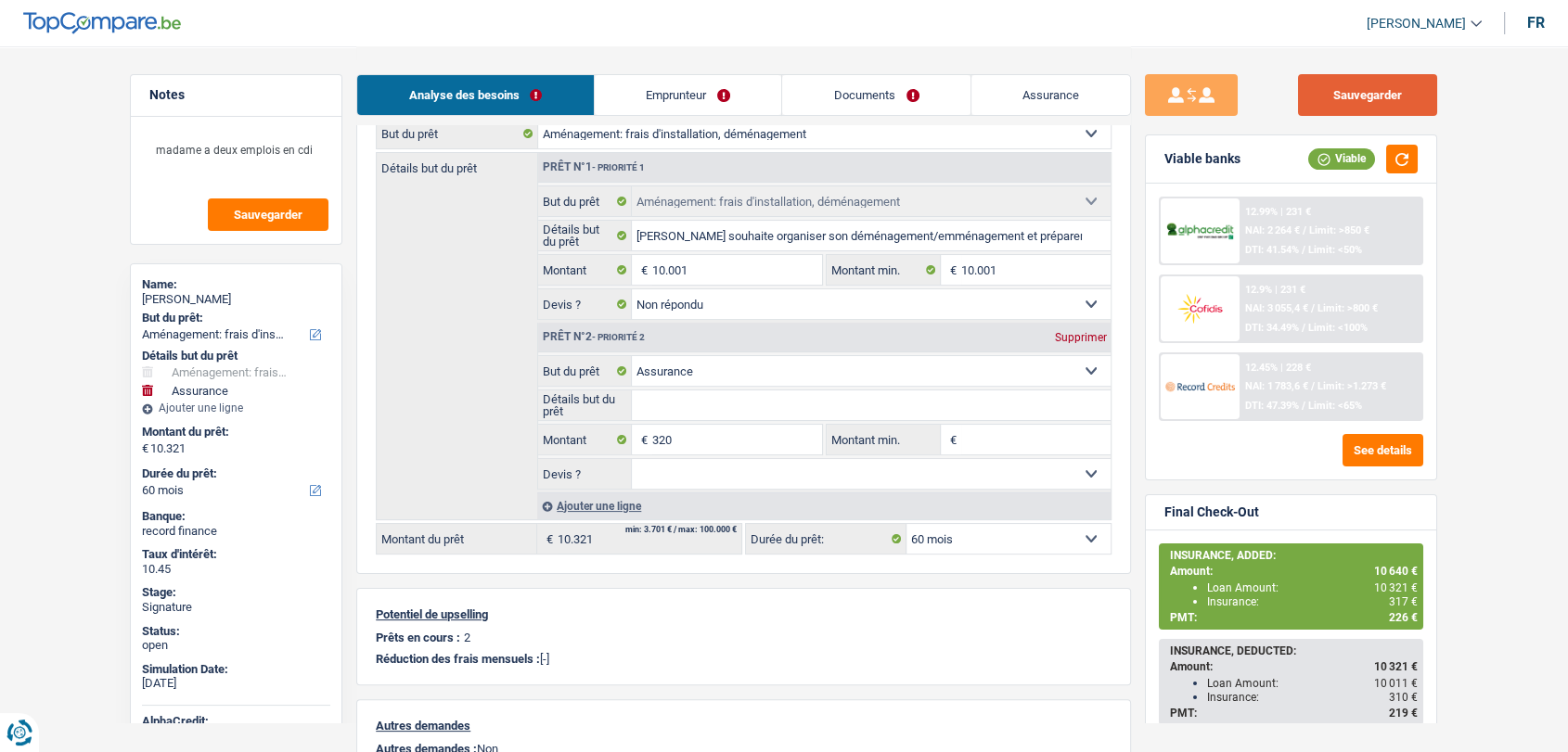
click at [1336, 85] on button "Sauvegarder" at bounding box center [1368, 96] width 140 height 42
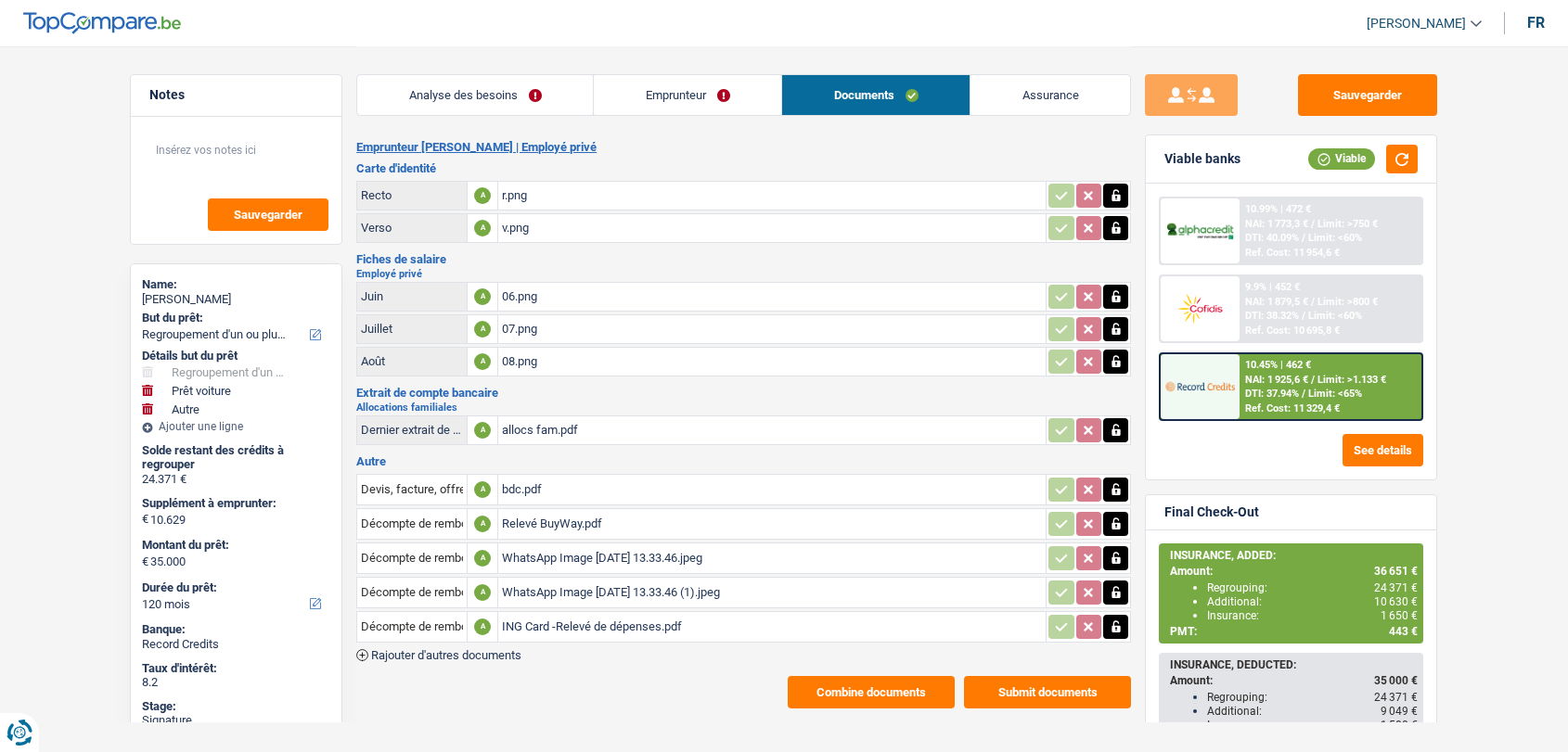
select select "refinancing"
select select "car"
select select "other"
select select "120"
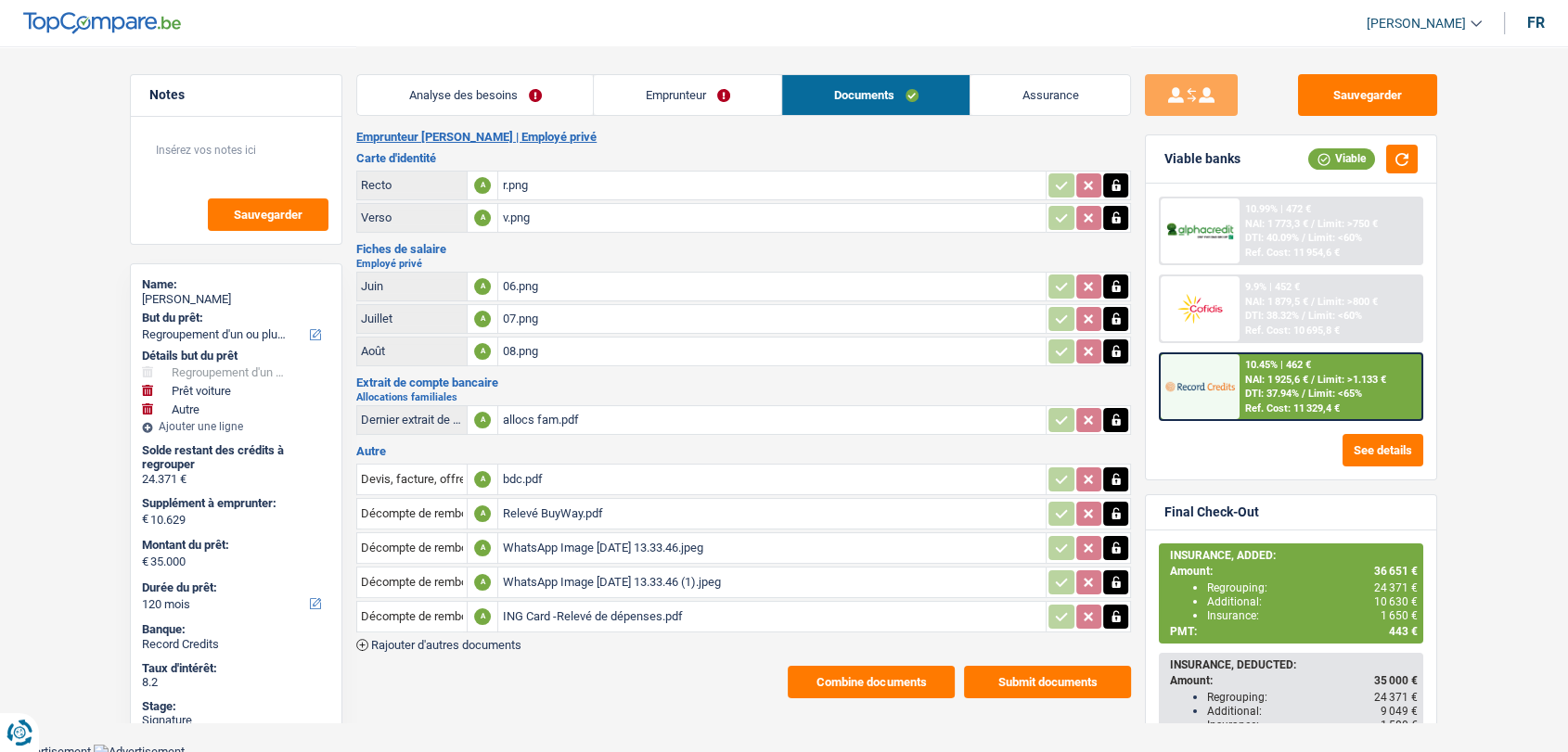
click at [556, 500] on div "Relevé BuyWay.pdf" at bounding box center [772, 513] width 540 height 28
click at [553, 608] on div "ING Card -Relevé de dépenses.pdf" at bounding box center [772, 616] width 540 height 28
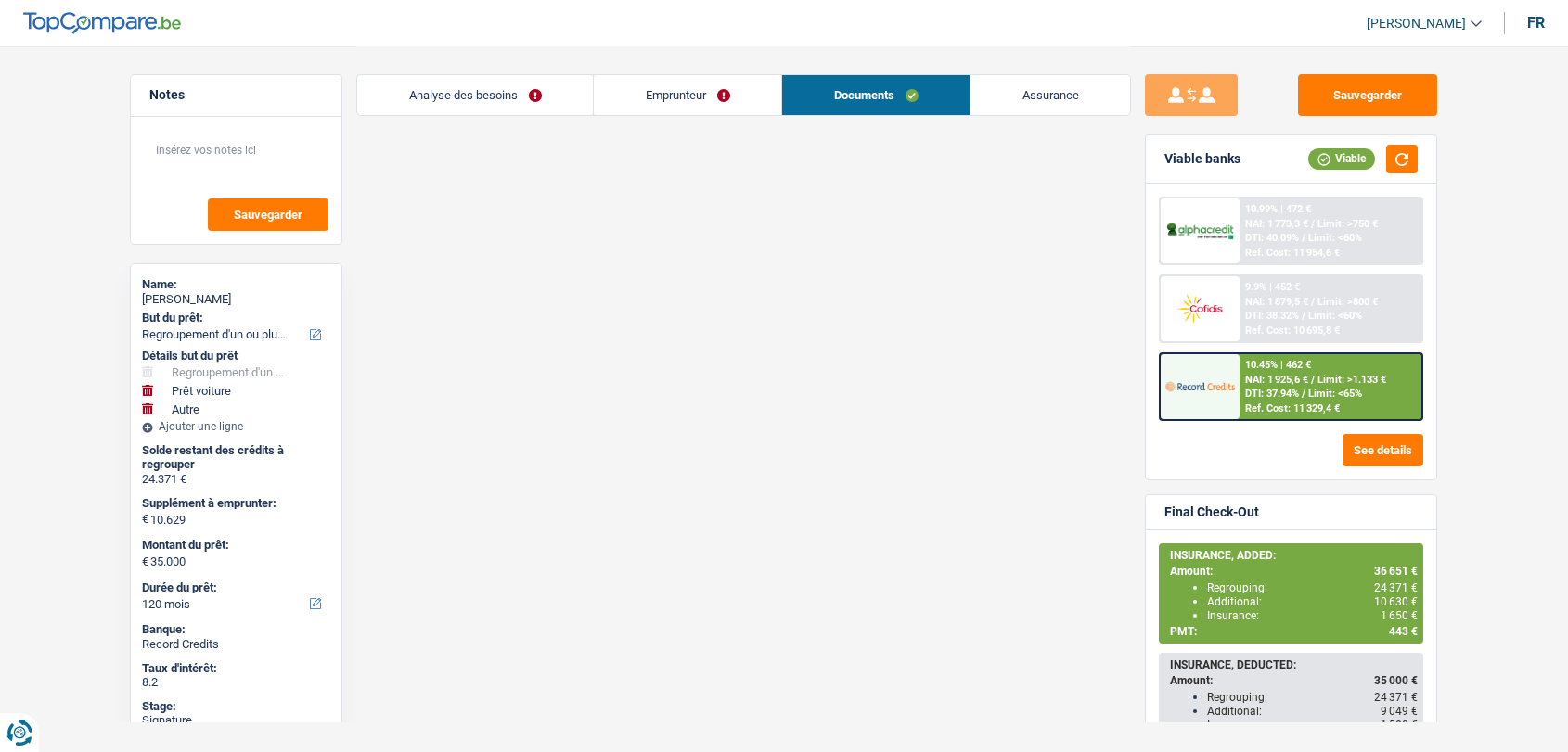
select select "refinancing"
select select "car"
select select "other"
select select "120"
